Goal: Transaction & Acquisition: Download file/media

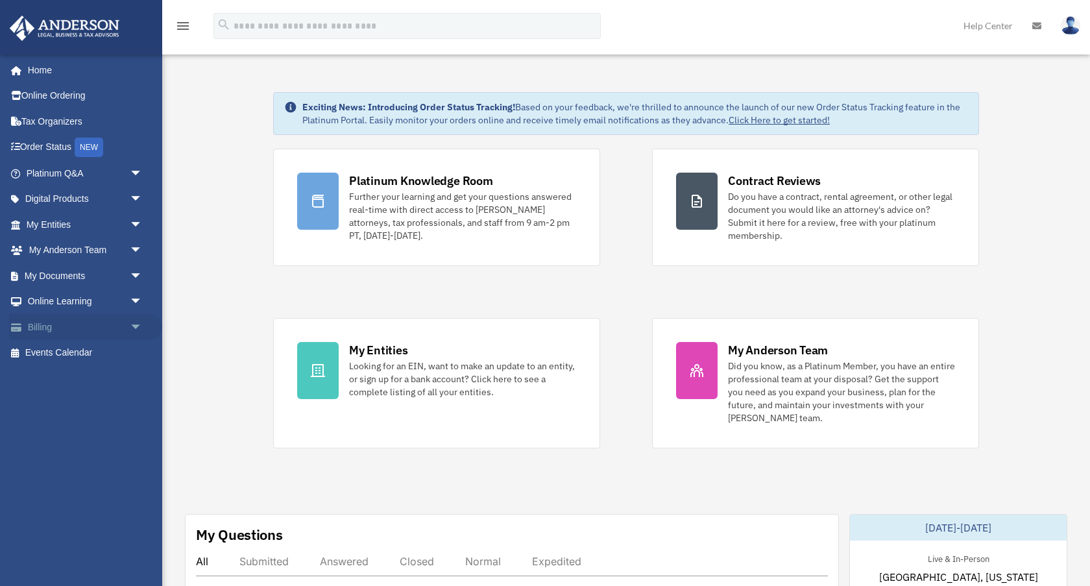
click at [131, 324] on span "arrow_drop_down" at bounding box center [143, 327] width 26 height 27
click at [137, 331] on span "arrow_drop_up" at bounding box center [143, 327] width 26 height 27
click at [133, 219] on span "arrow_drop_down" at bounding box center [143, 224] width 26 height 27
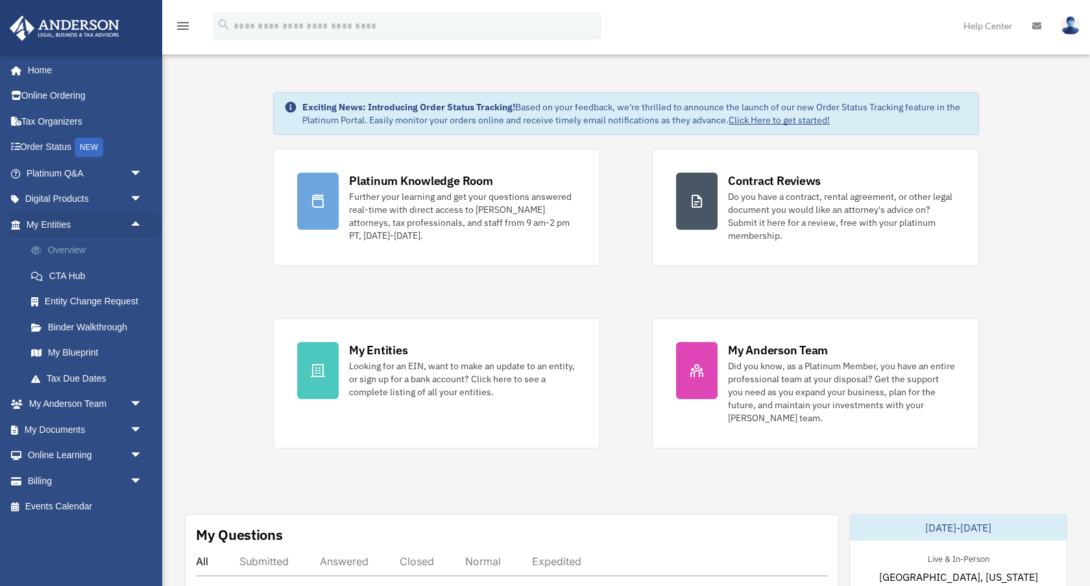
click at [67, 247] on link "Overview" at bounding box center [90, 250] width 144 height 26
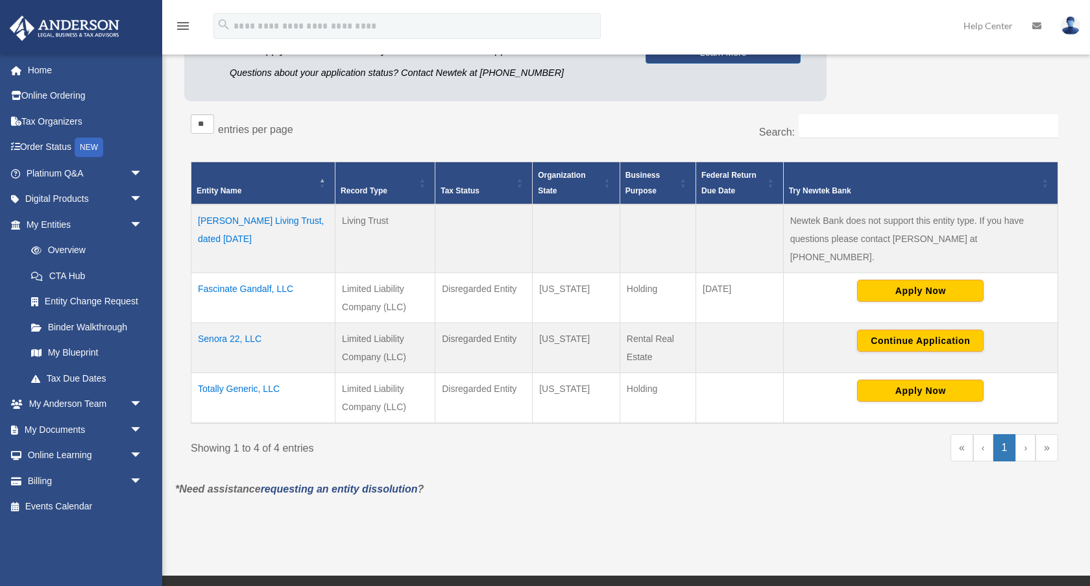
scroll to position [179, 0]
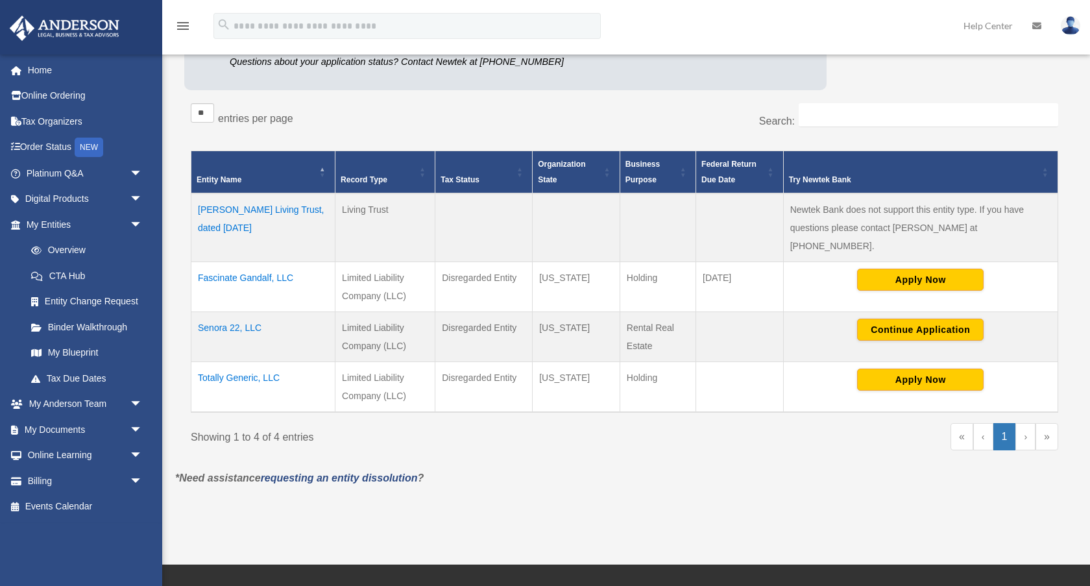
click at [219, 312] on td "Senora 22, LLC" at bounding box center [263, 337] width 144 height 50
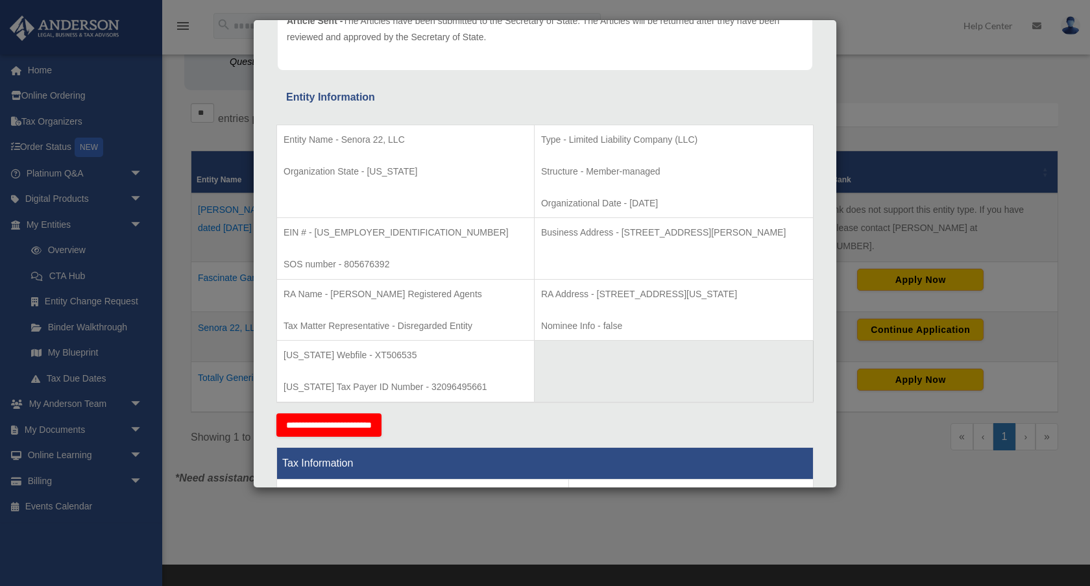
drag, startPoint x: 588, startPoint y: 234, endPoint x: 760, endPoint y: 245, distance: 172.3
click at [760, 245] on td "Business Address - 3225 McLeod Dr, Suite 100, Las Vegas, NV 89121" at bounding box center [673, 249] width 279 height 62
copy p "3225 McLeod Dr, Suite 100, Las Vegas, NV 89121"
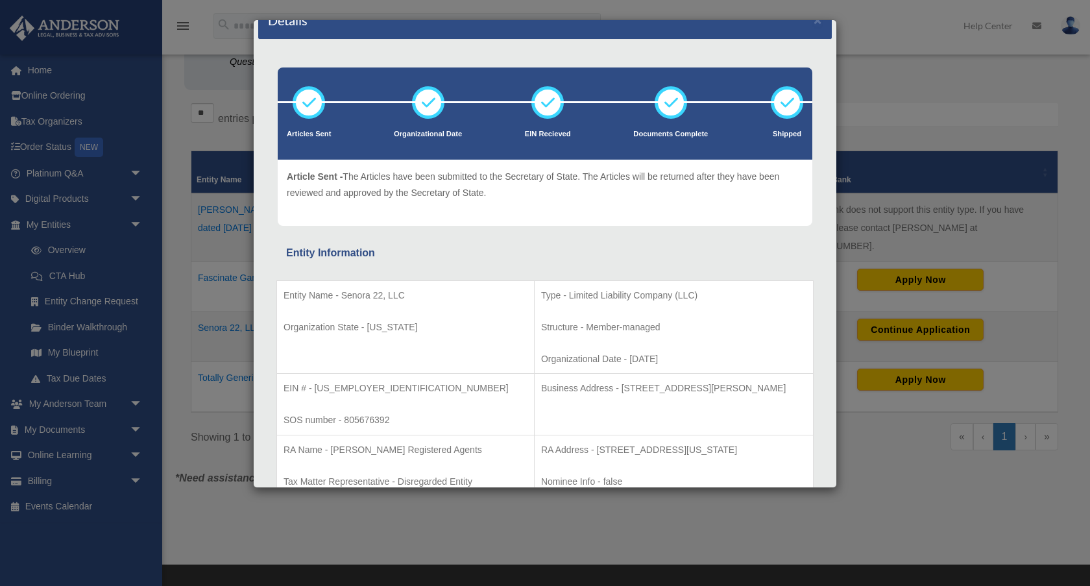
scroll to position [0, 0]
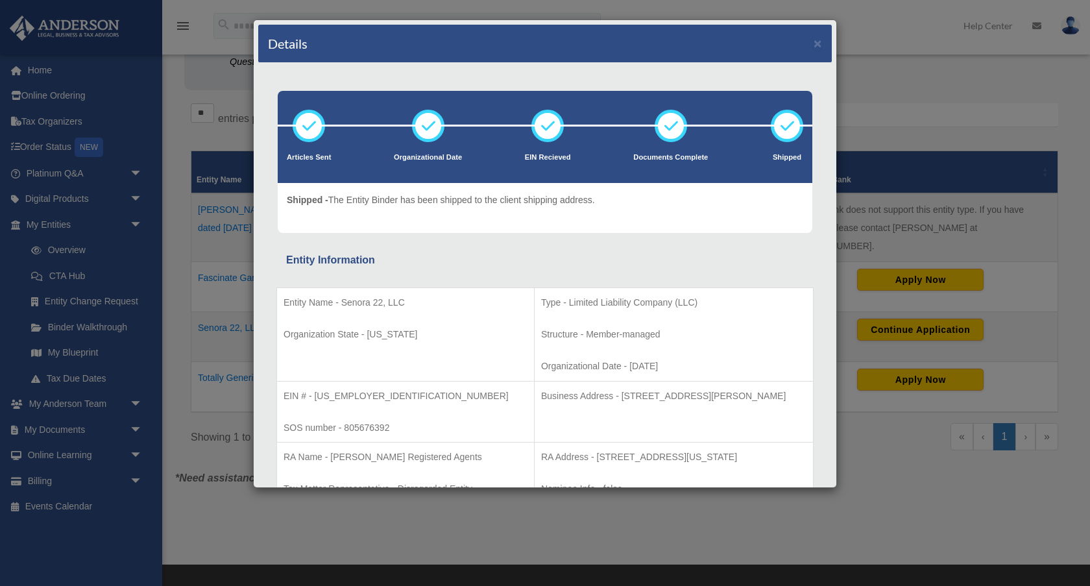
drag, startPoint x: 823, startPoint y: 43, endPoint x: 813, endPoint y: 42, distance: 9.9
click at [818, 42] on div "Details ×" at bounding box center [544, 44] width 573 height 38
click at [817, 43] on button "×" at bounding box center [817, 43] width 8 height 14
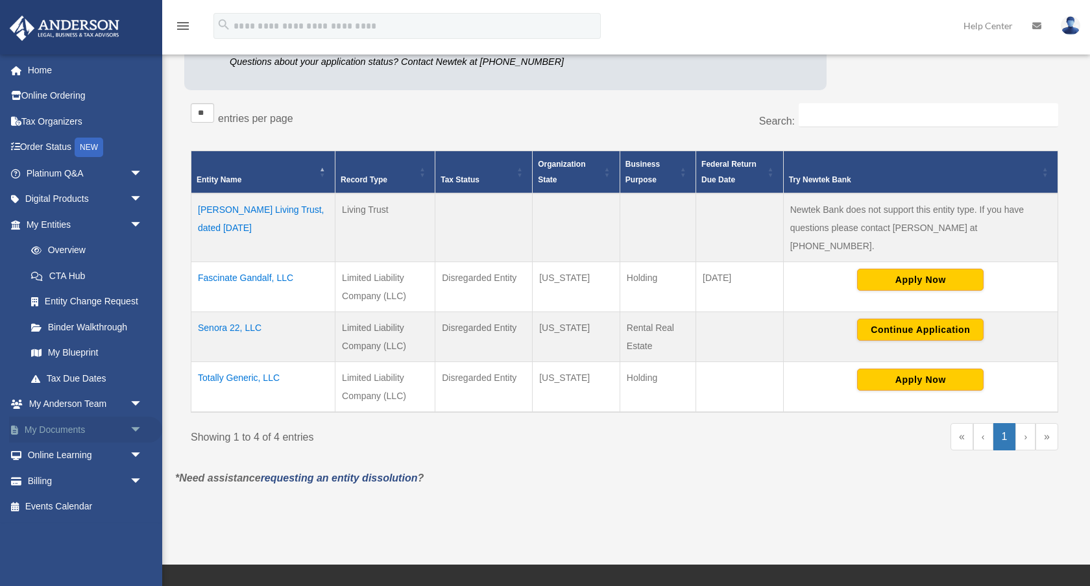
click at [121, 442] on link "My Documents arrow_drop_down" at bounding box center [85, 429] width 153 height 26
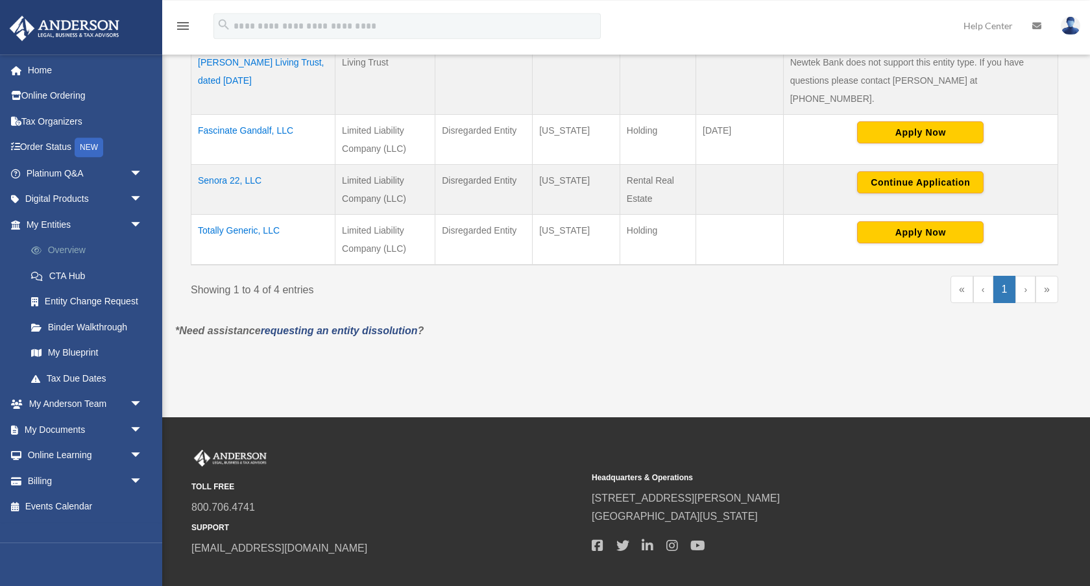
scroll to position [382, 0]
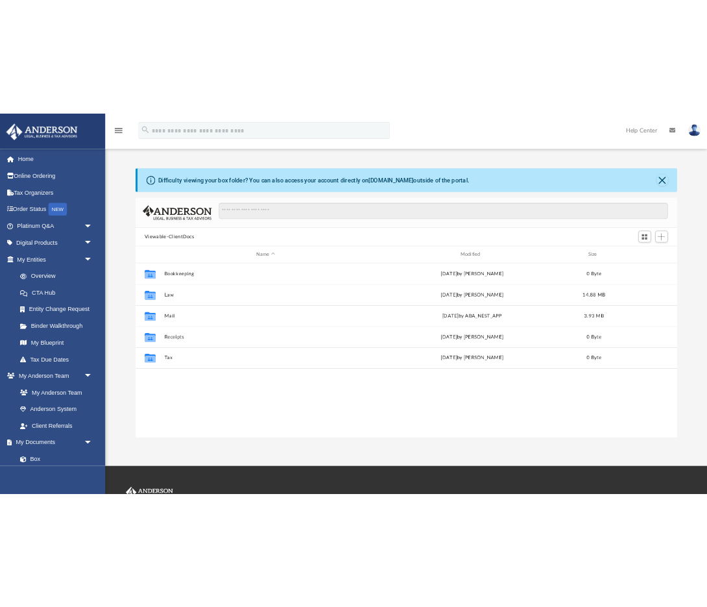
scroll to position [295, 835]
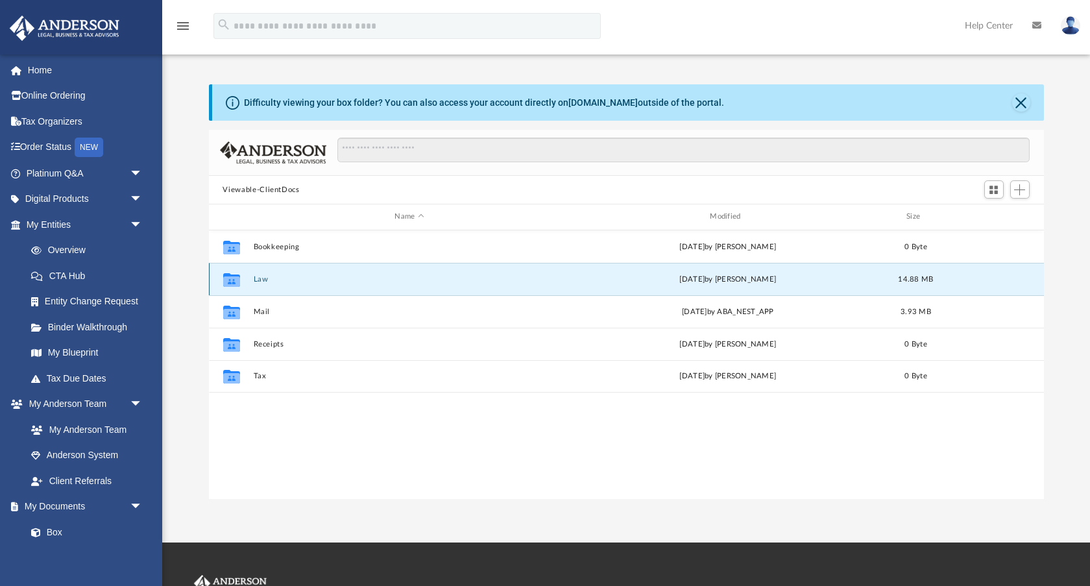
click at [259, 276] on button "Law" at bounding box center [409, 279] width 313 height 8
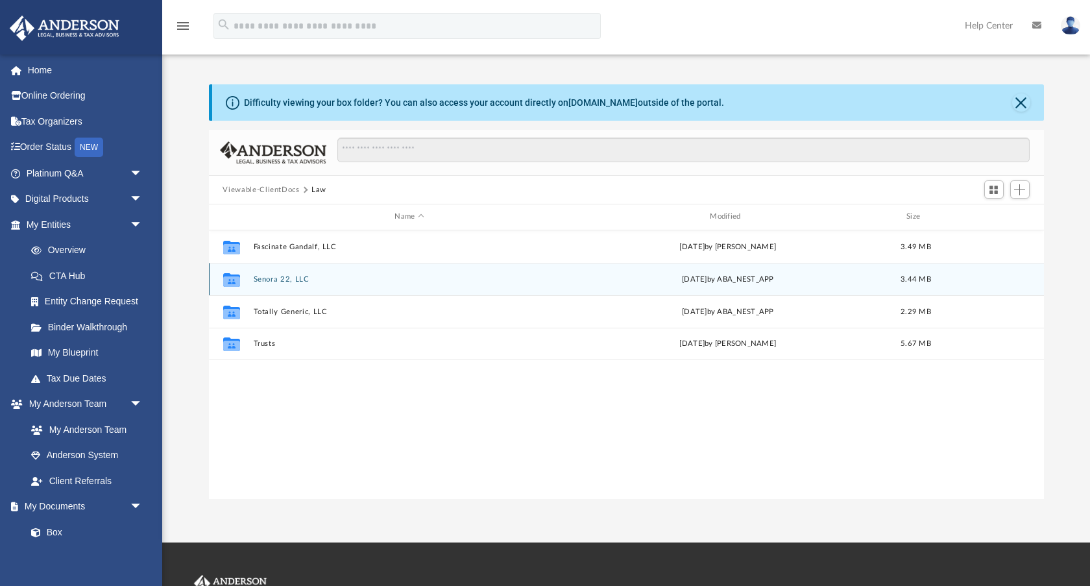
click at [259, 276] on button "Senora 22, LLC" at bounding box center [409, 279] width 313 height 8
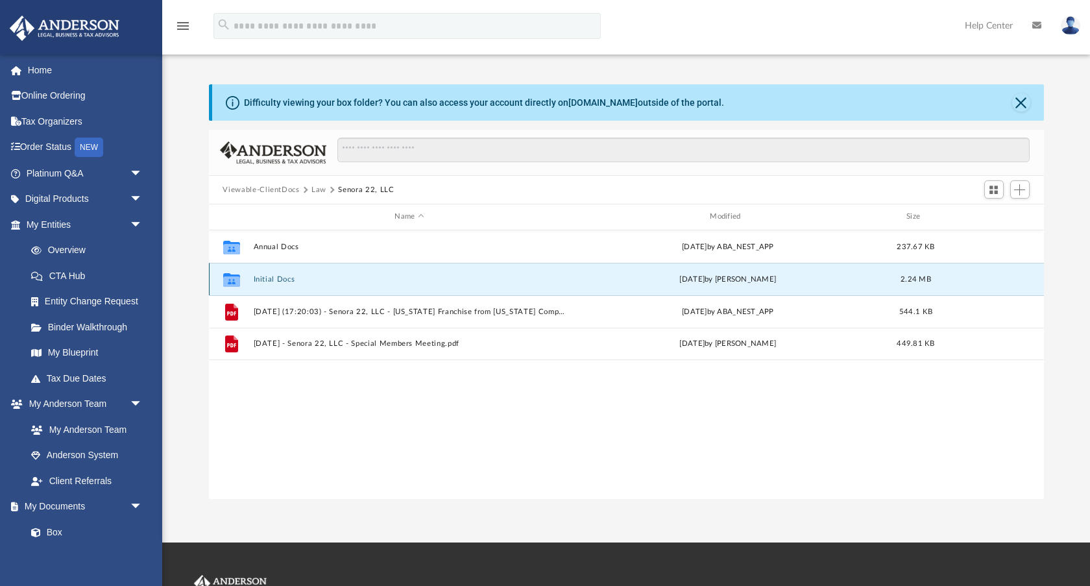
click at [272, 278] on button "Initial Docs" at bounding box center [409, 279] width 313 height 8
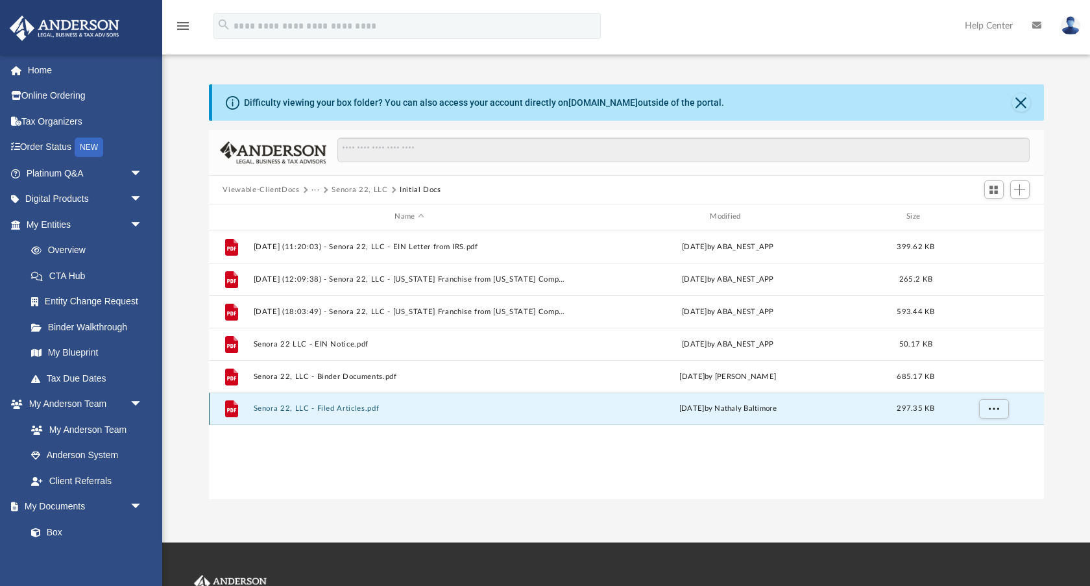
click at [350, 411] on button "Senora 22, LLC - Filed Articles.pdf" at bounding box center [409, 408] width 313 height 8
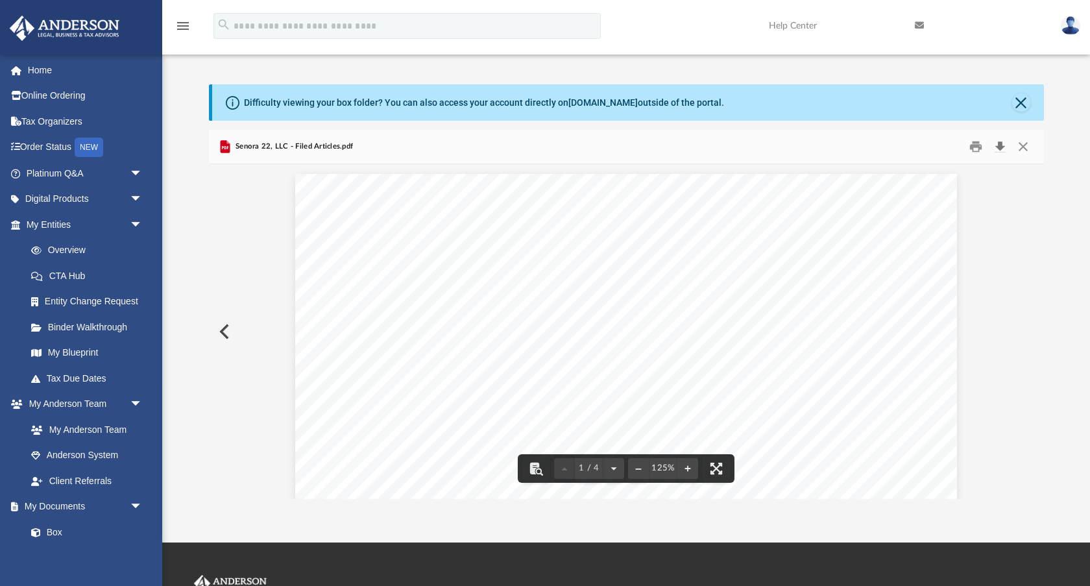
click at [998, 145] on button "Download" at bounding box center [1000, 147] width 23 height 20
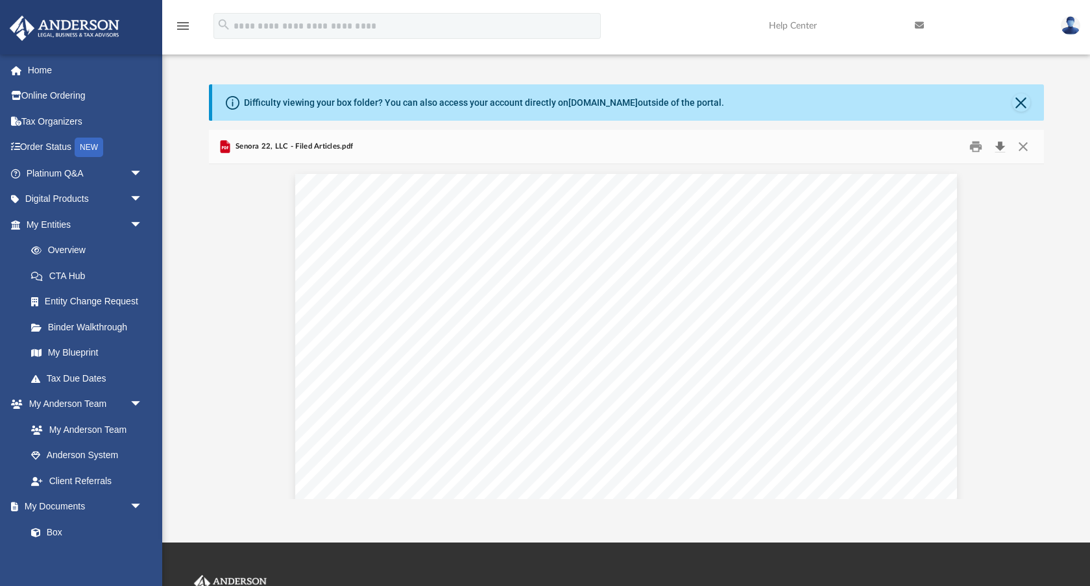
scroll to position [295, 490]
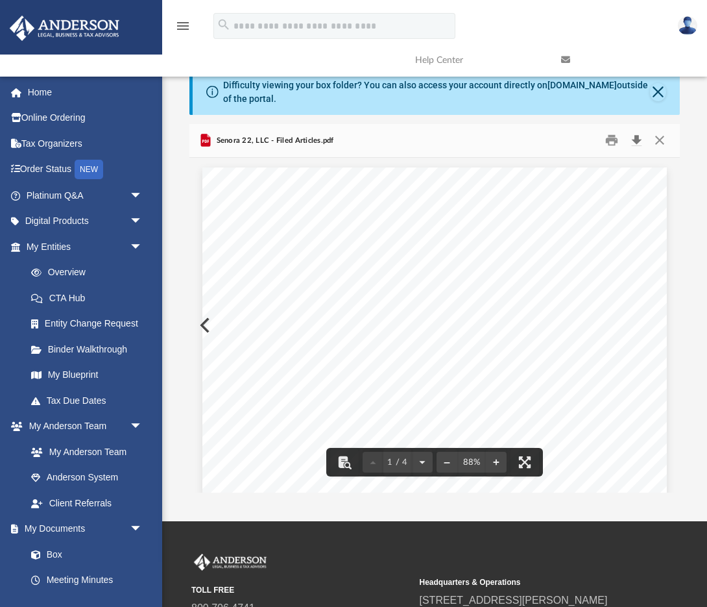
click at [639, 139] on button "Download" at bounding box center [636, 140] width 23 height 20
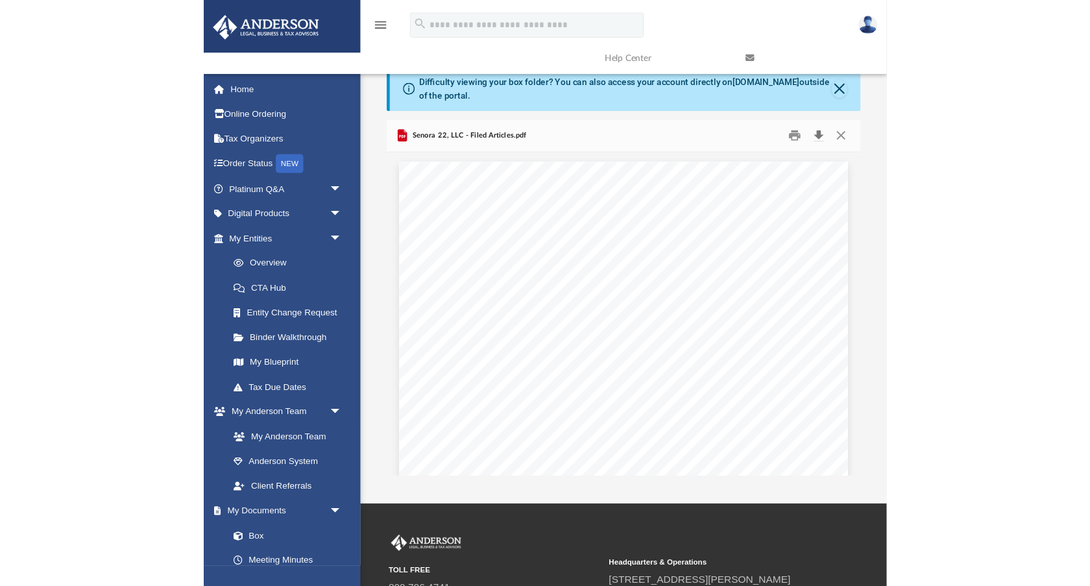
scroll to position [295, 835]
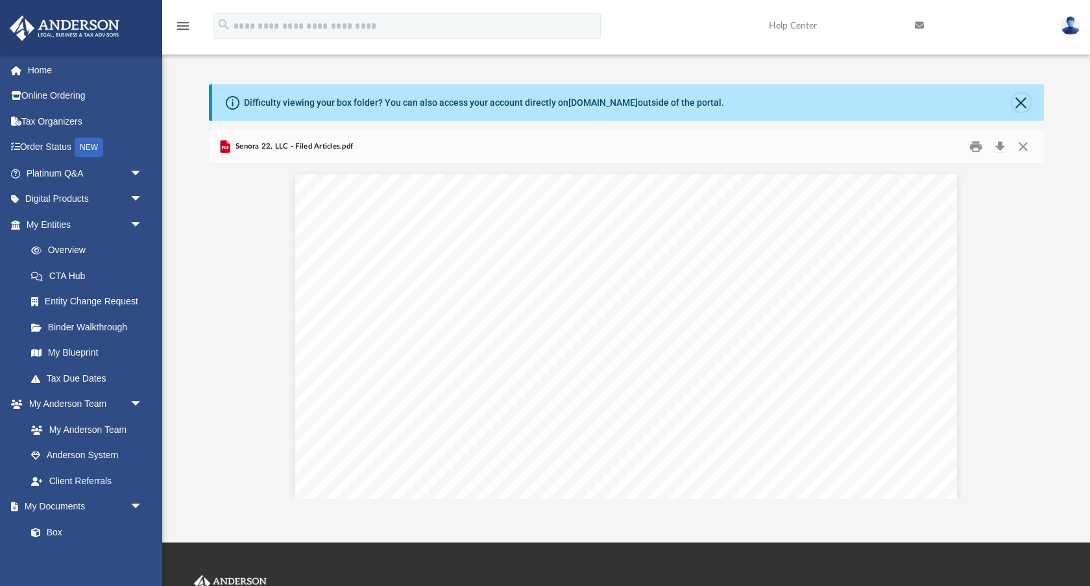
drag, startPoint x: 1022, startPoint y: 112, endPoint x: 1018, endPoint y: 104, distance: 7.8
click at [1019, 106] on button "Close" at bounding box center [1021, 102] width 18 height 18
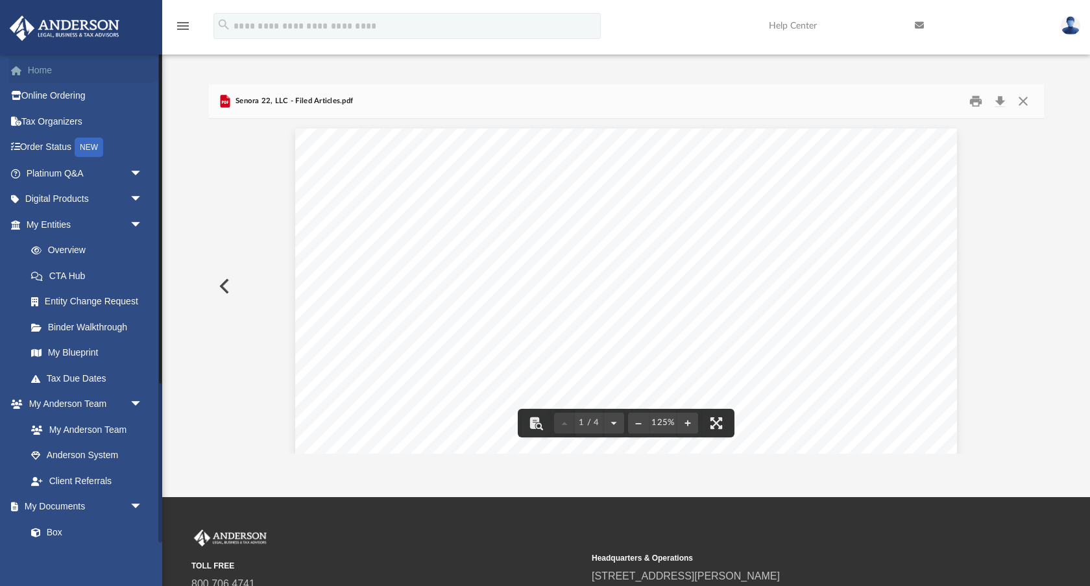
click at [30, 75] on link "Home" at bounding box center [85, 70] width 153 height 26
